Goal: Navigation & Orientation: Find specific page/section

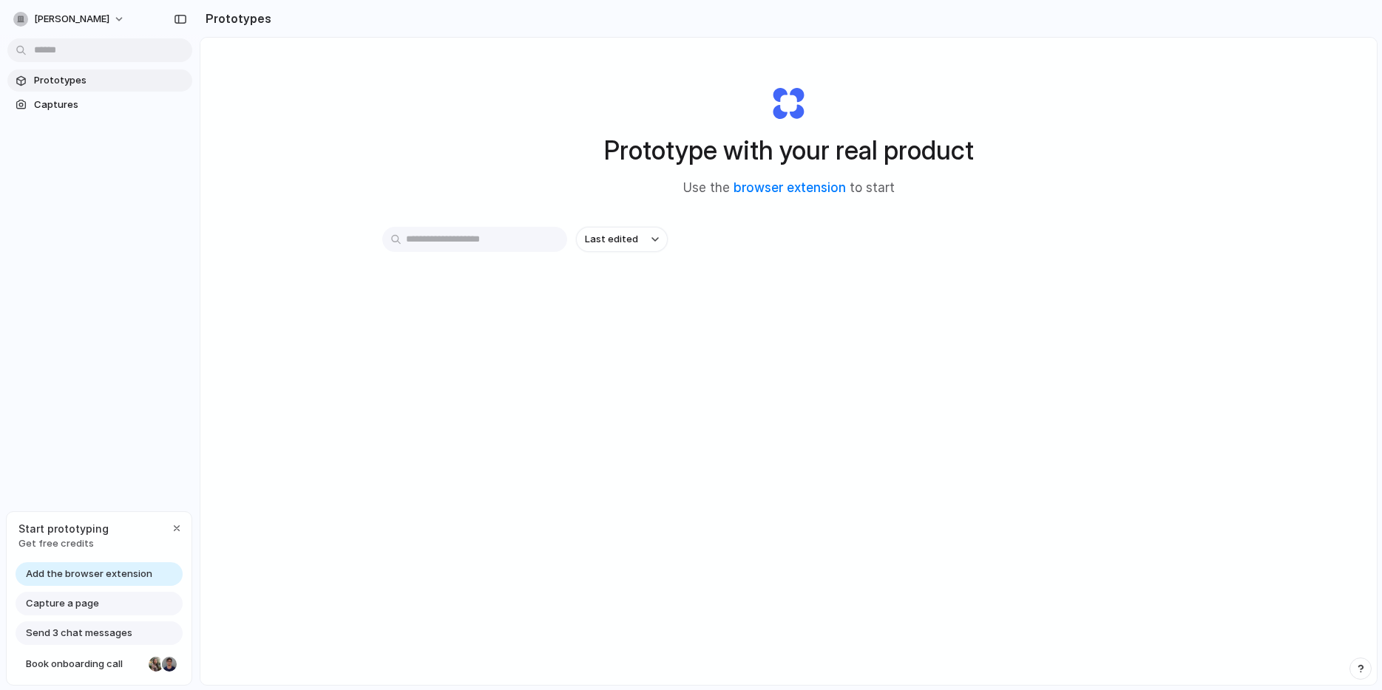
click at [169, 540] on div "Start prototyping Get free credits" at bounding box center [99, 536] width 185 height 48
click at [178, 526] on div "button" at bounding box center [177, 529] width 12 height 12
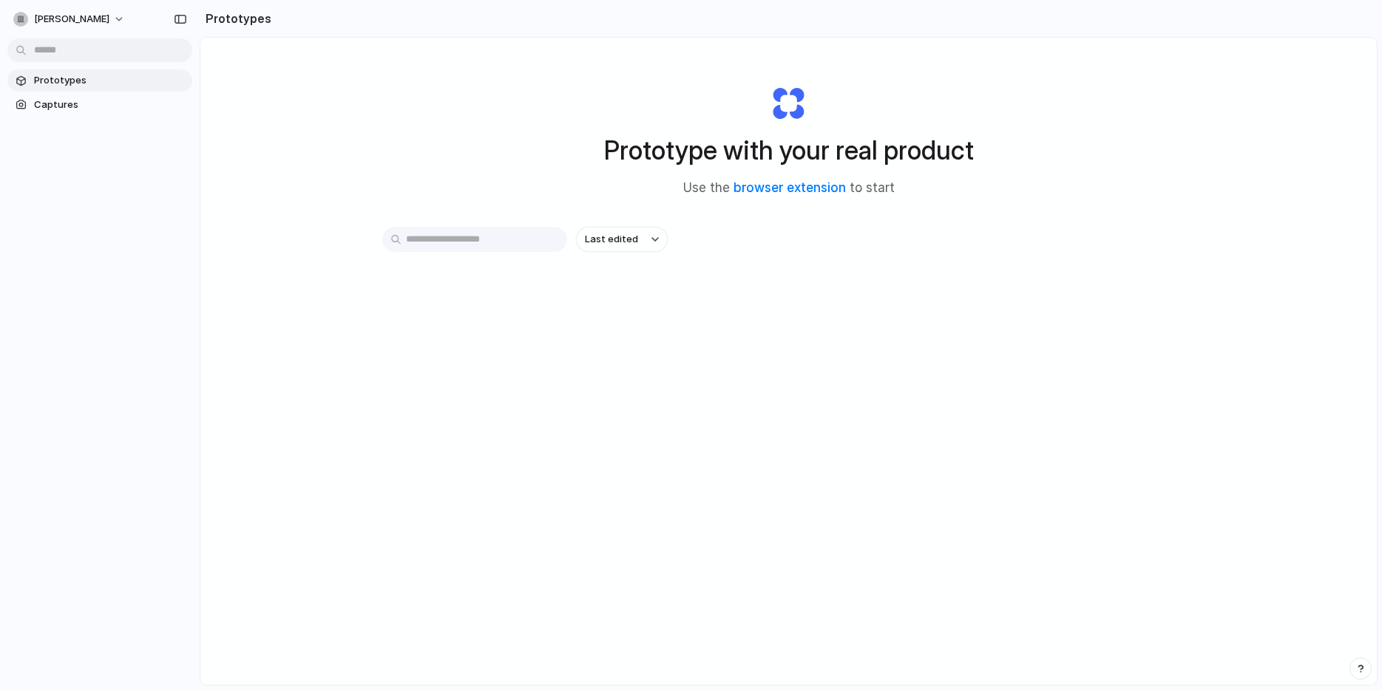
click at [70, 78] on span "Prototypes" at bounding box center [110, 80] width 152 height 15
click at [63, 98] on span "Captures" at bounding box center [110, 105] width 152 height 15
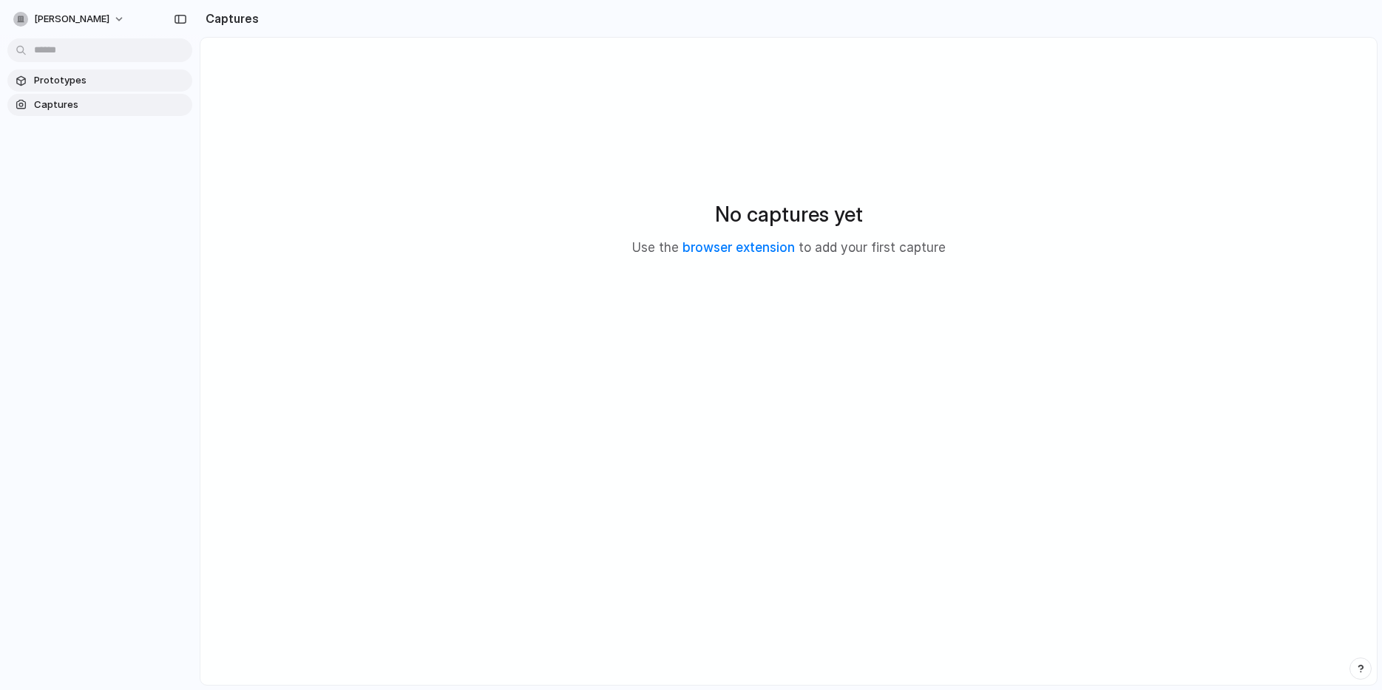
click at [72, 86] on span "Prototypes" at bounding box center [110, 80] width 152 height 15
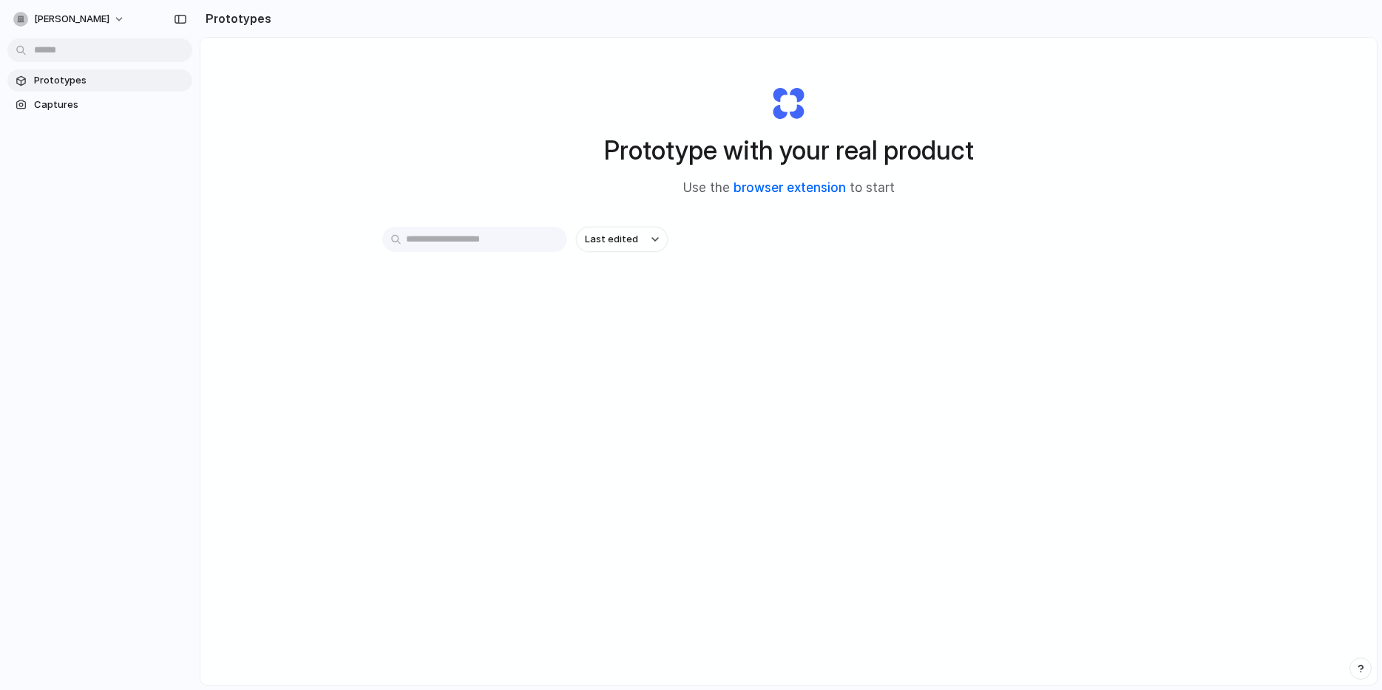
click at [788, 191] on link "browser extension" at bounding box center [789, 187] width 112 height 15
